Goal: Task Accomplishment & Management: Manage account settings

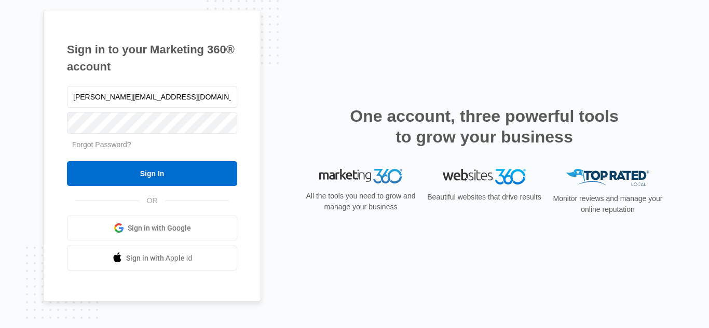
type input "[PERSON_NAME][EMAIL_ADDRESS][DOMAIN_NAME]"
click at [67, 161] on input "Sign In" at bounding box center [152, 173] width 170 height 25
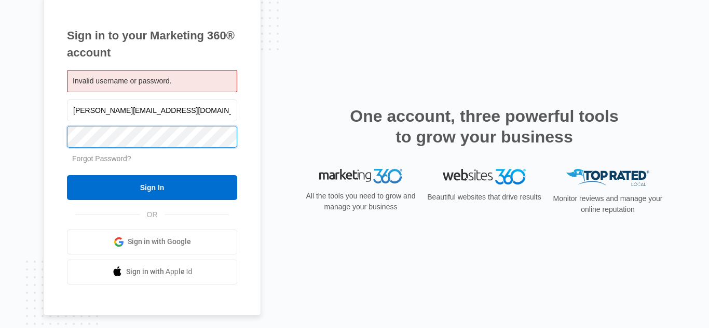
click at [67, 175] on input "Sign In" at bounding box center [152, 187] width 170 height 25
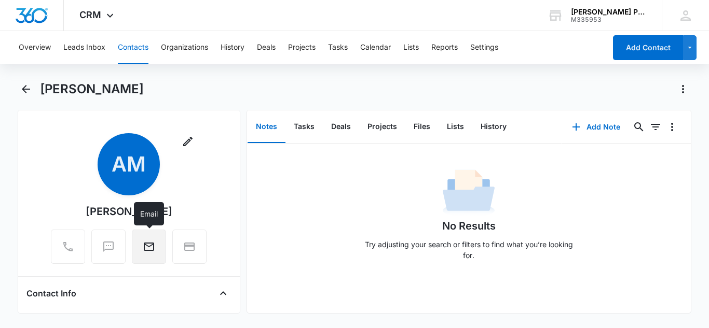
click at [150, 248] on icon "Email" at bounding box center [149, 247] width 12 height 12
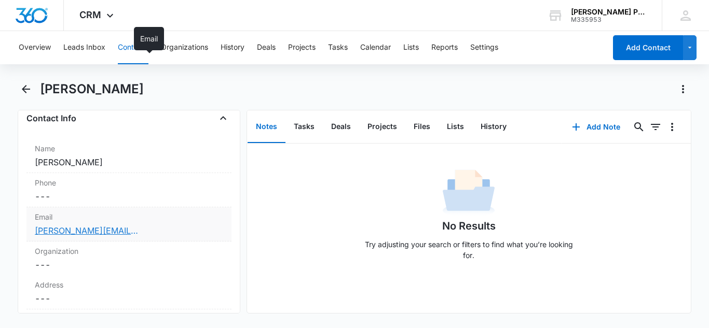
click at [91, 232] on link "Anthony.mello@yahoo.com" at bounding box center [87, 231] width 104 height 12
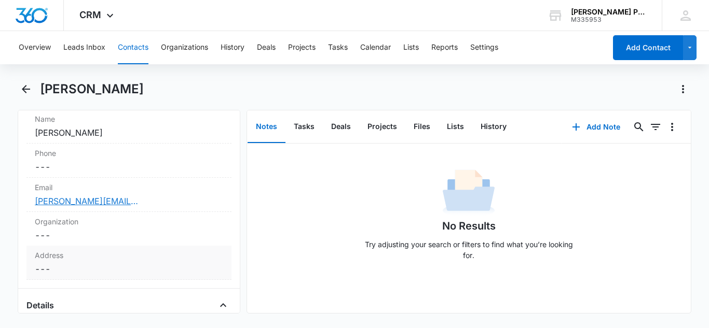
scroll to position [209, 0]
